Goal: Task Accomplishment & Management: Complete application form

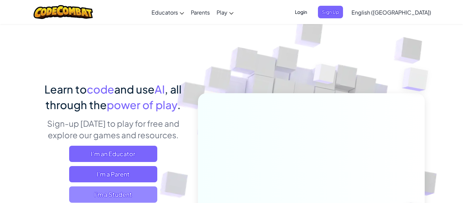
click at [112, 193] on span "I'm a Student" at bounding box center [113, 194] width 88 height 16
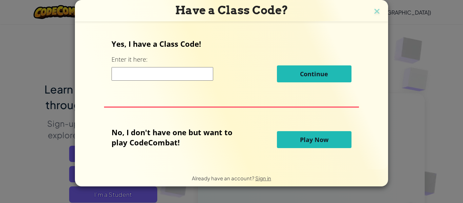
click at [186, 77] on input at bounding box center [162, 74] width 102 height 14
type input "SizeChairEat"
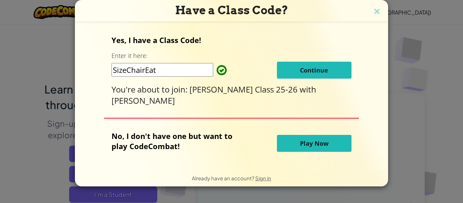
click at [318, 79] on button "Continue" at bounding box center [314, 70] width 74 height 17
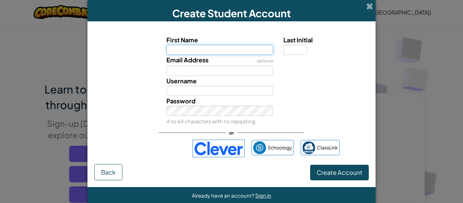
click at [236, 50] on input "First Name" at bounding box center [219, 50] width 107 height 10
click at [225, 53] on input "First Name" at bounding box center [219, 50] width 107 height 10
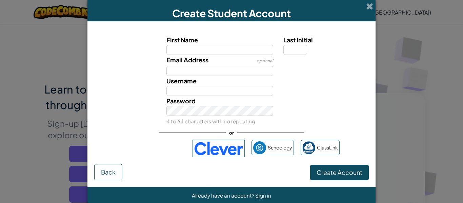
click at [238, 85] on div "Username" at bounding box center [219, 86] width 117 height 20
click at [247, 91] on input "Username" at bounding box center [219, 91] width 107 height 10
type input "Evelyn46140567"
